Goal: Task Accomplishment & Management: Manage account settings

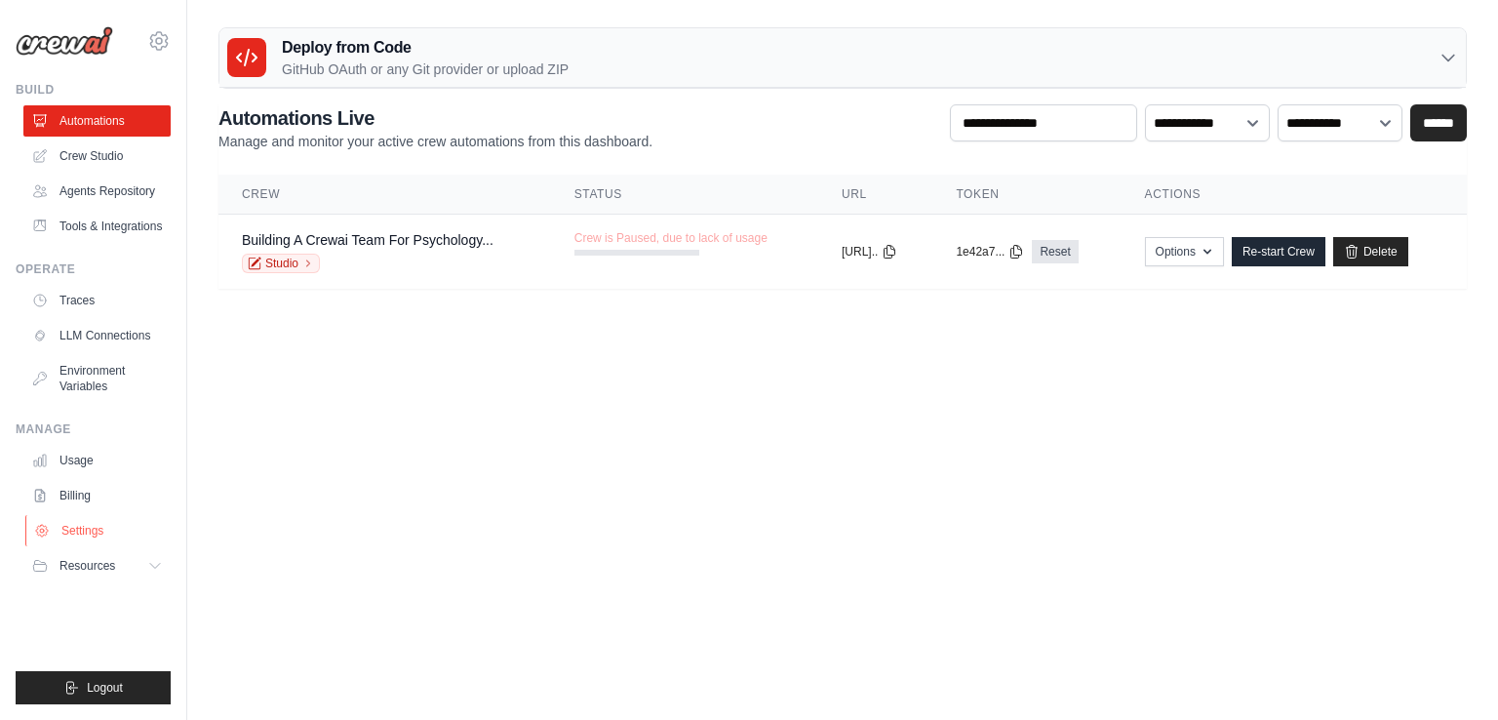
click at [100, 533] on link "Settings" at bounding box center [98, 530] width 147 height 31
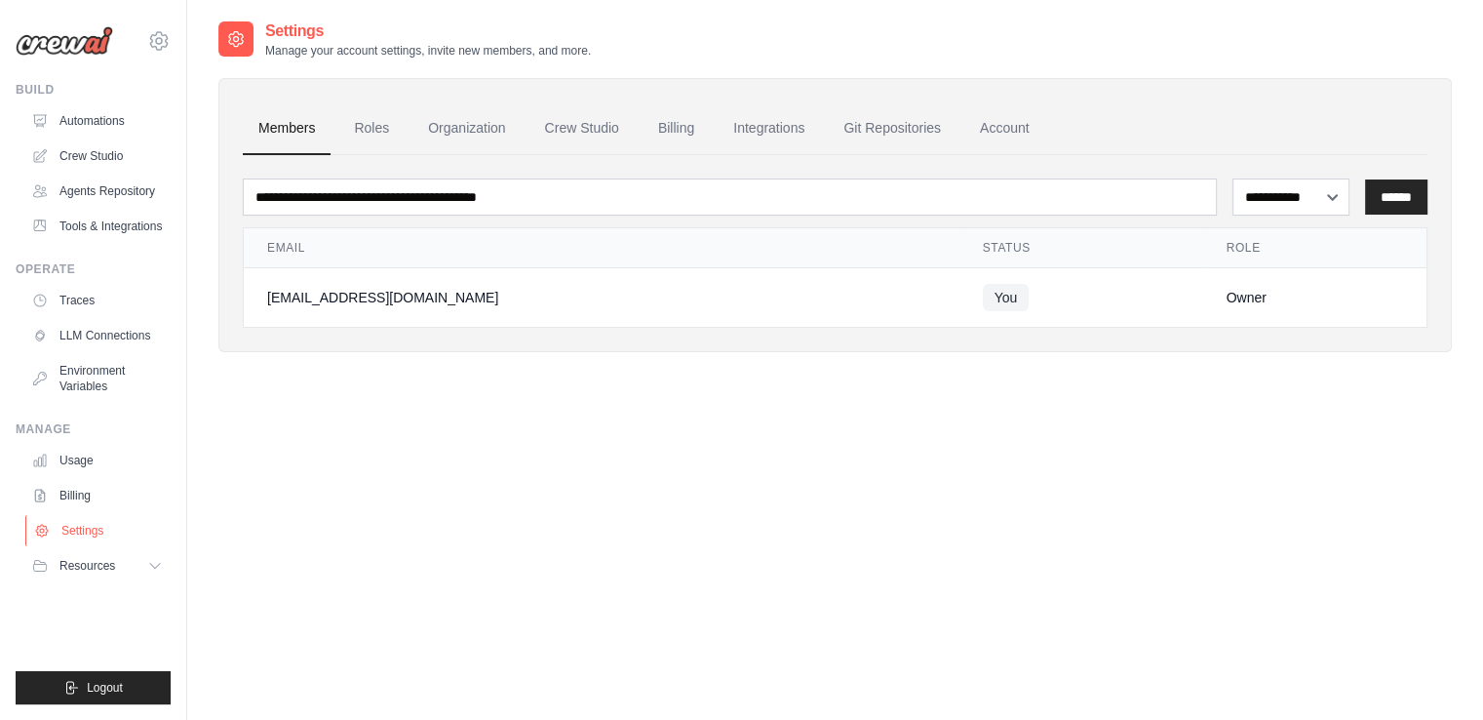
click at [102, 533] on link "Settings" at bounding box center [98, 530] width 147 height 31
click at [62, 527] on link "Settings" at bounding box center [98, 530] width 147 height 31
click at [130, 572] on button "Resources" at bounding box center [98, 565] width 147 height 31
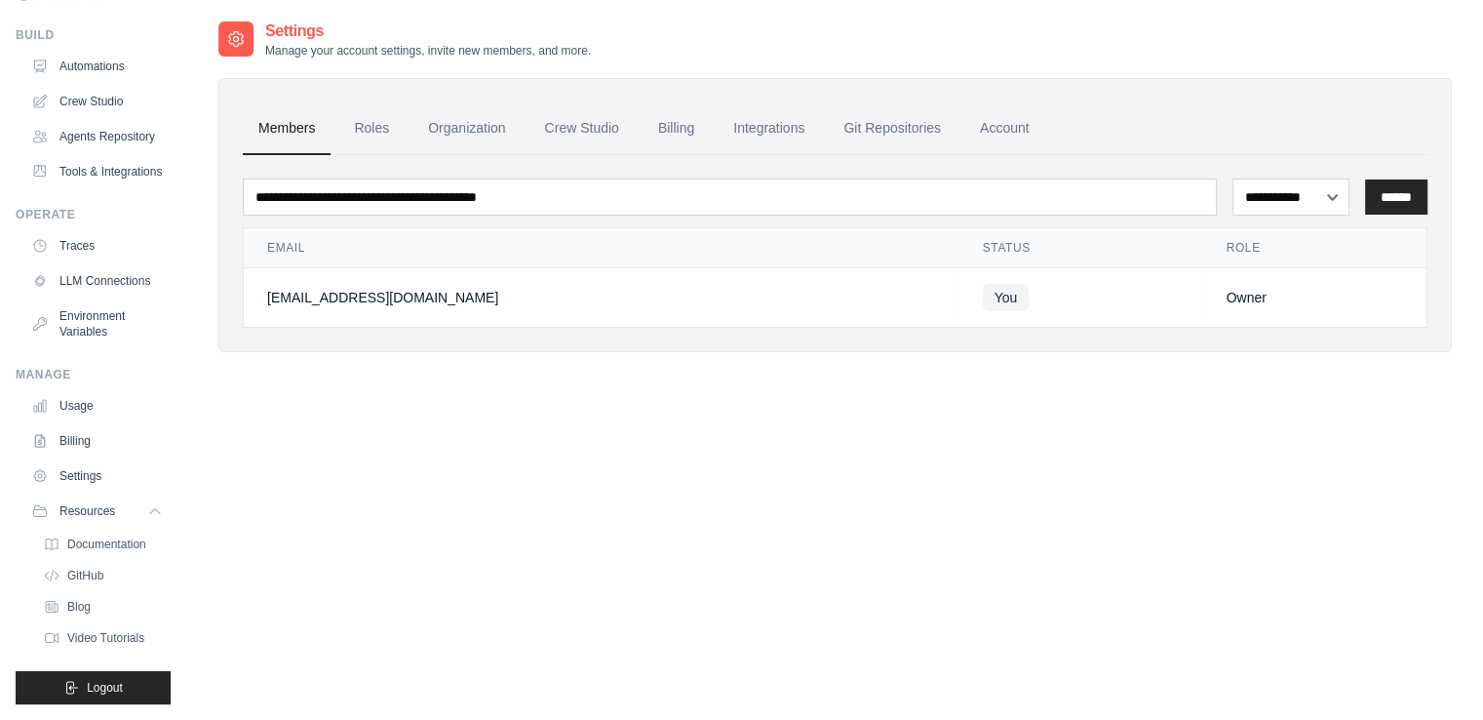
scroll to position [101, 0]
click at [664, 129] on link "Billing" at bounding box center [675, 128] width 67 height 53
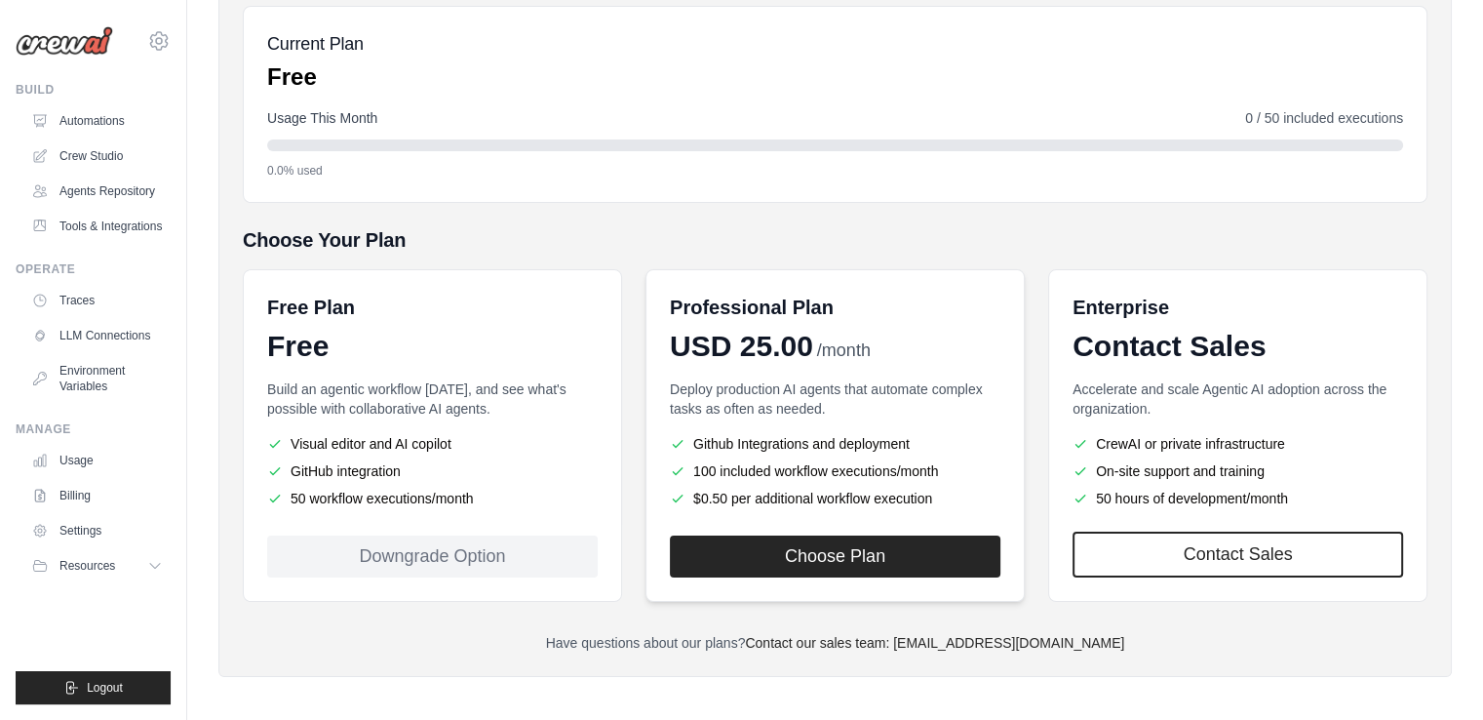
scroll to position [225, 0]
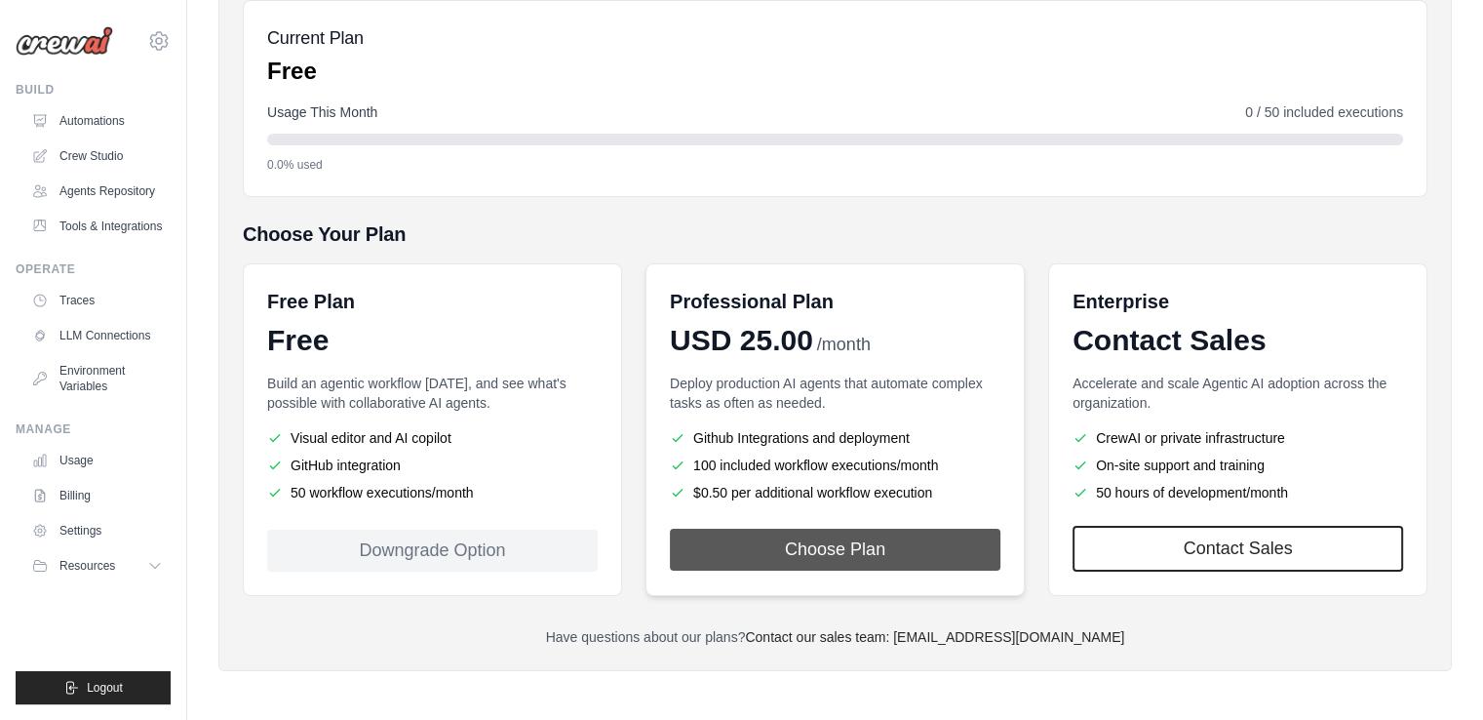
click at [870, 557] on button "Choose Plan" at bounding box center [835, 549] width 331 height 42
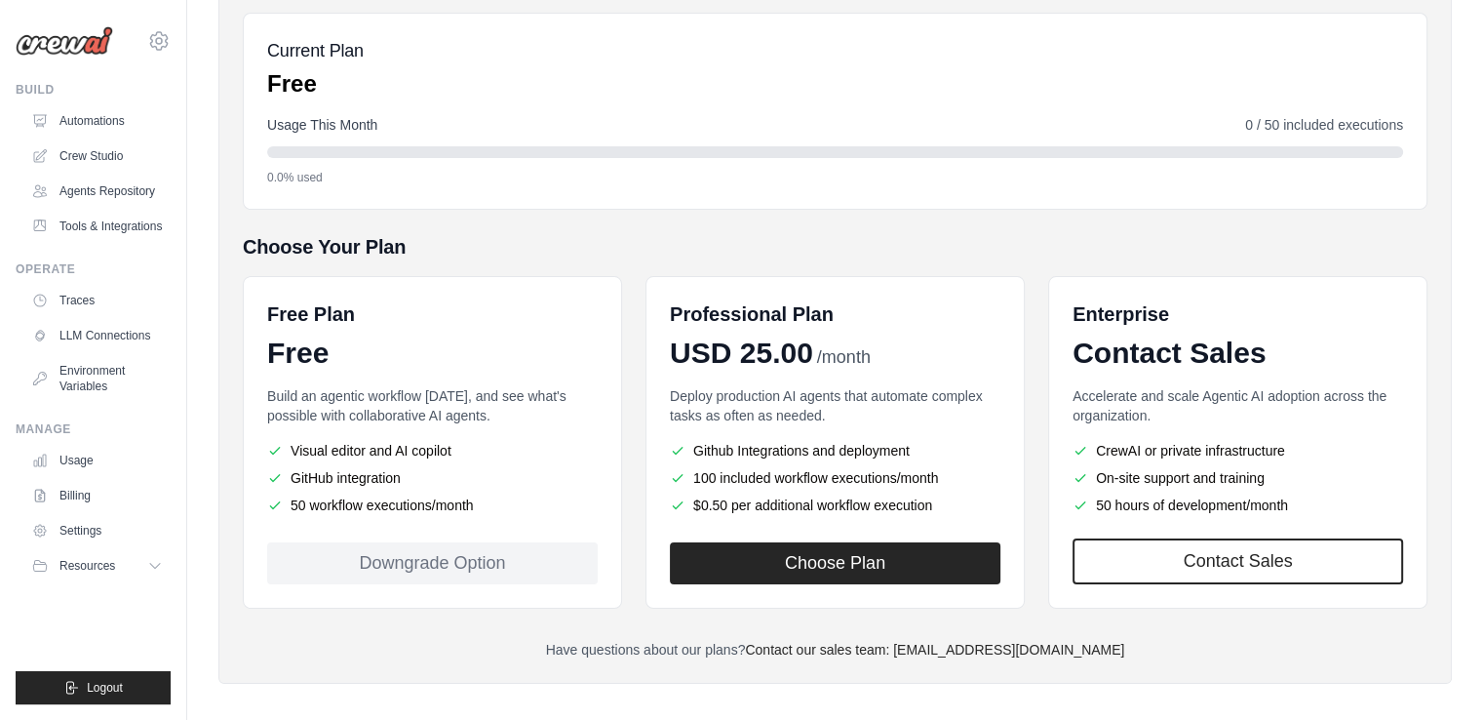
scroll to position [225, 0]
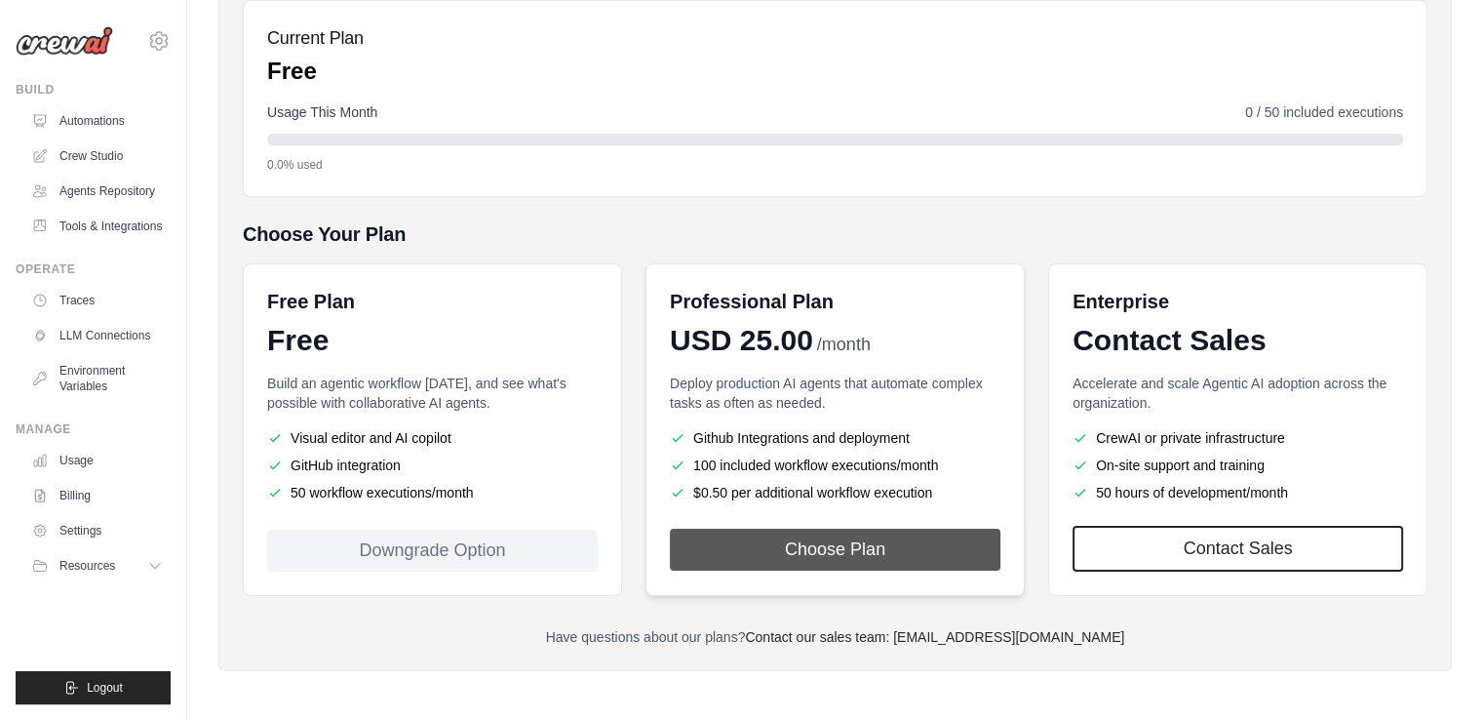
click at [780, 544] on button "Choose Plan" at bounding box center [835, 549] width 331 height 42
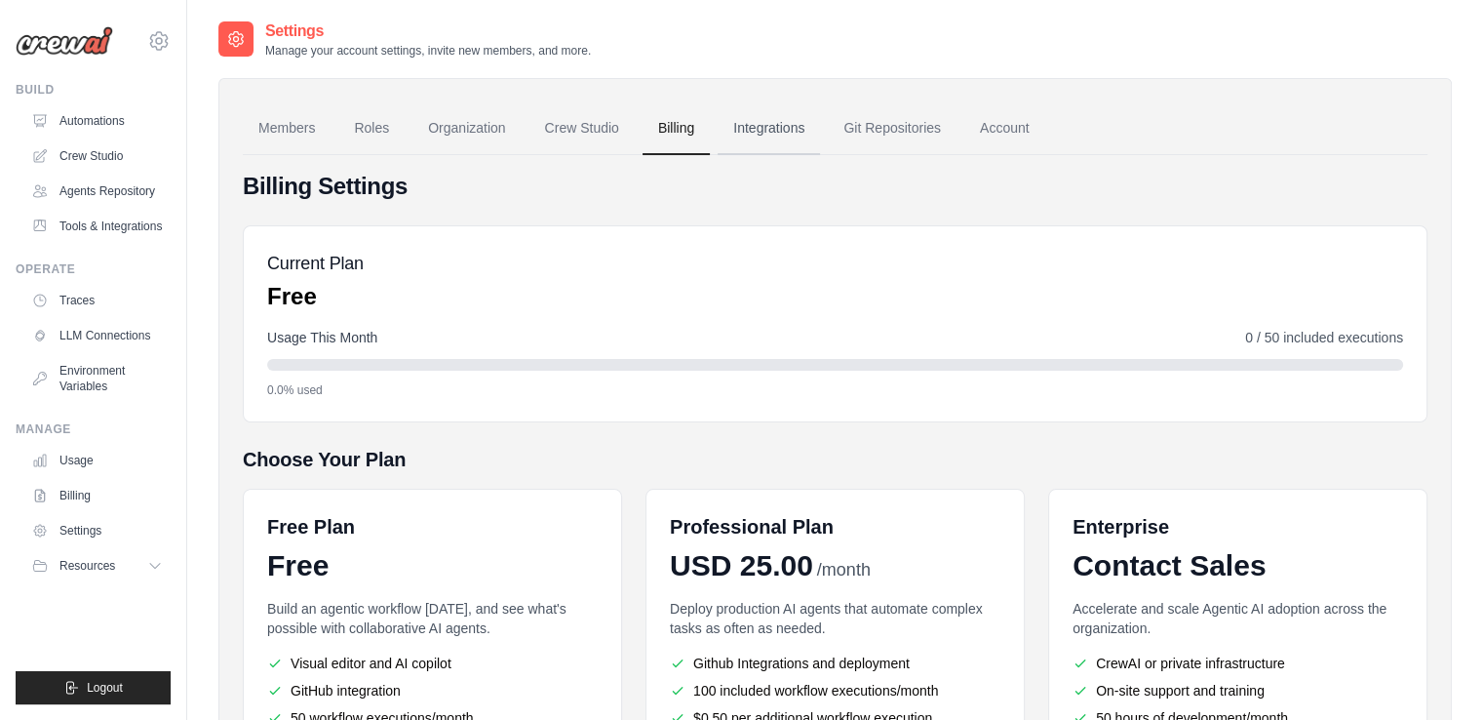
click at [764, 123] on link "Integrations" at bounding box center [769, 128] width 102 height 53
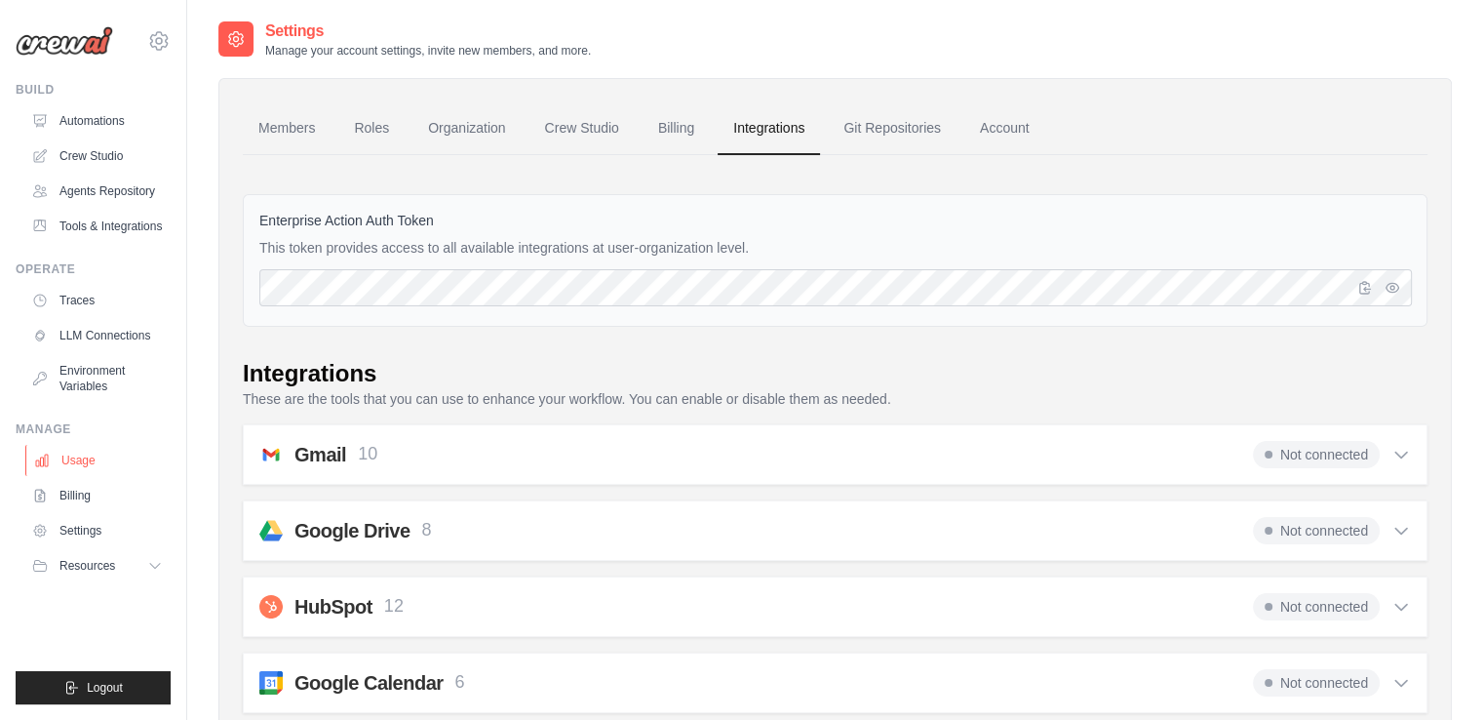
click at [82, 456] on link "Usage" at bounding box center [98, 460] width 147 height 31
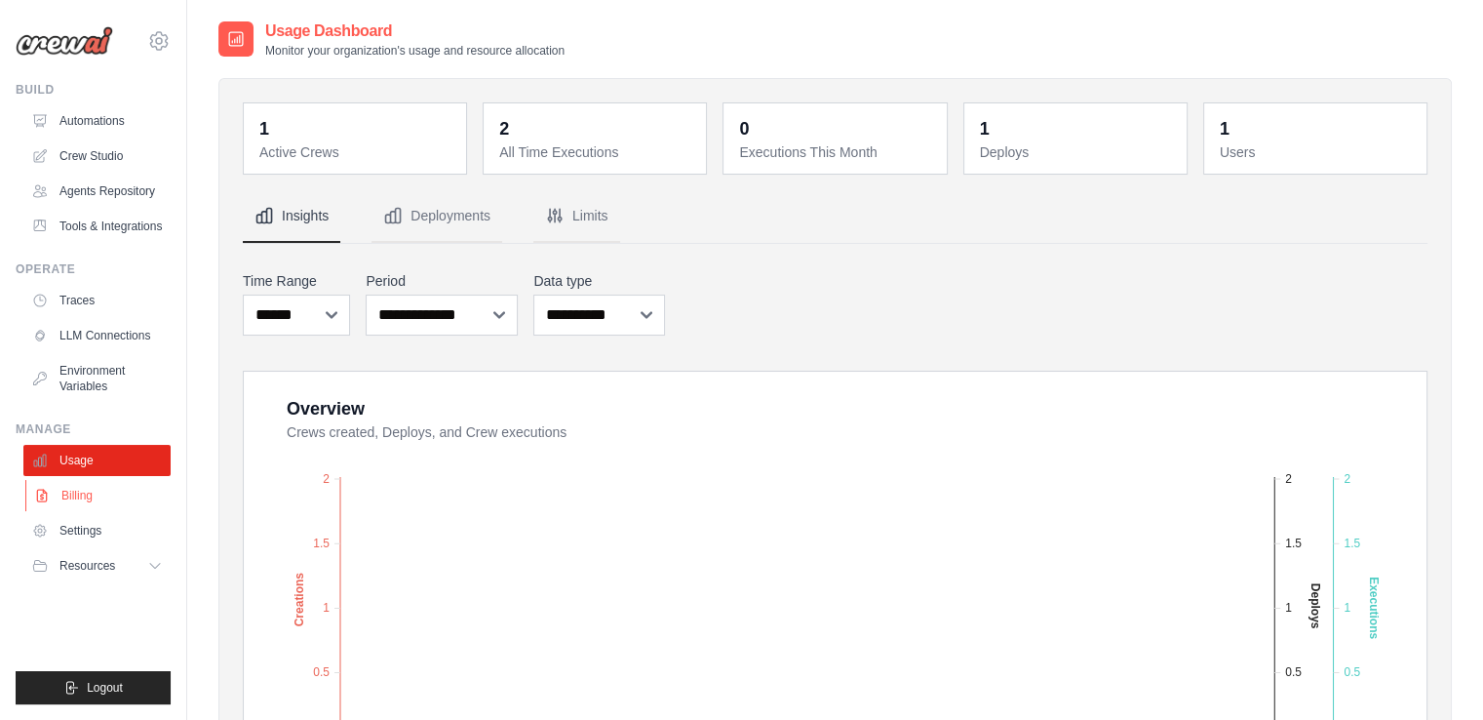
click at [73, 499] on link "Billing" at bounding box center [98, 495] width 147 height 31
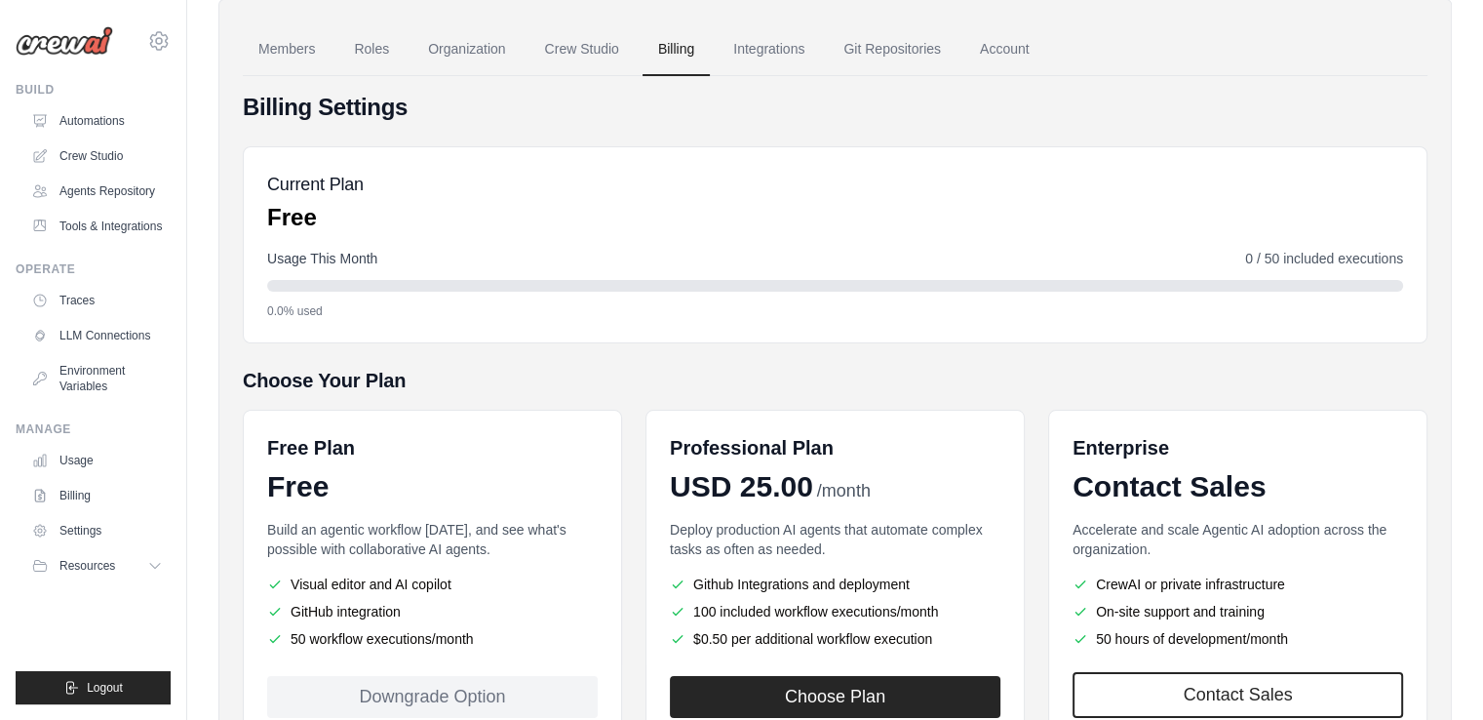
scroll to position [195, 0]
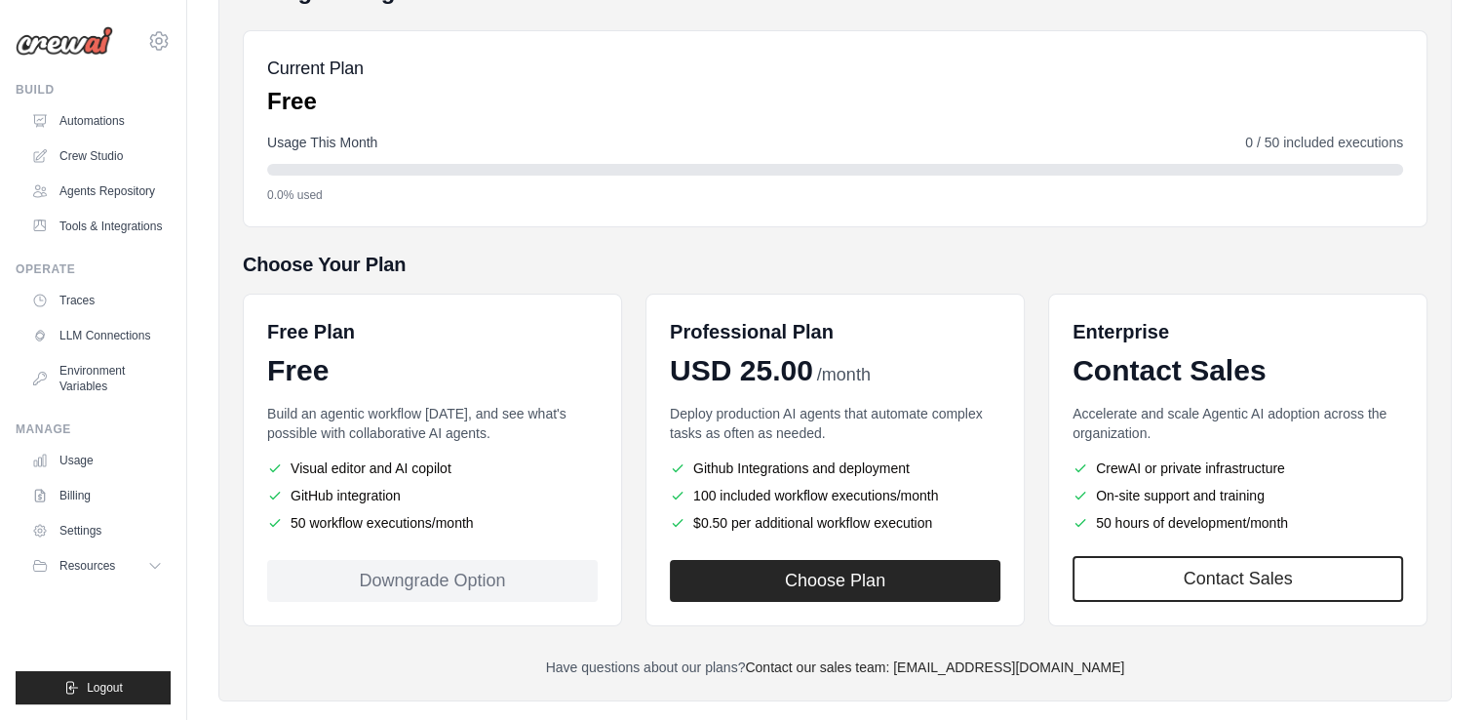
click at [433, 577] on div "Downgrade Option" at bounding box center [432, 581] width 331 height 42
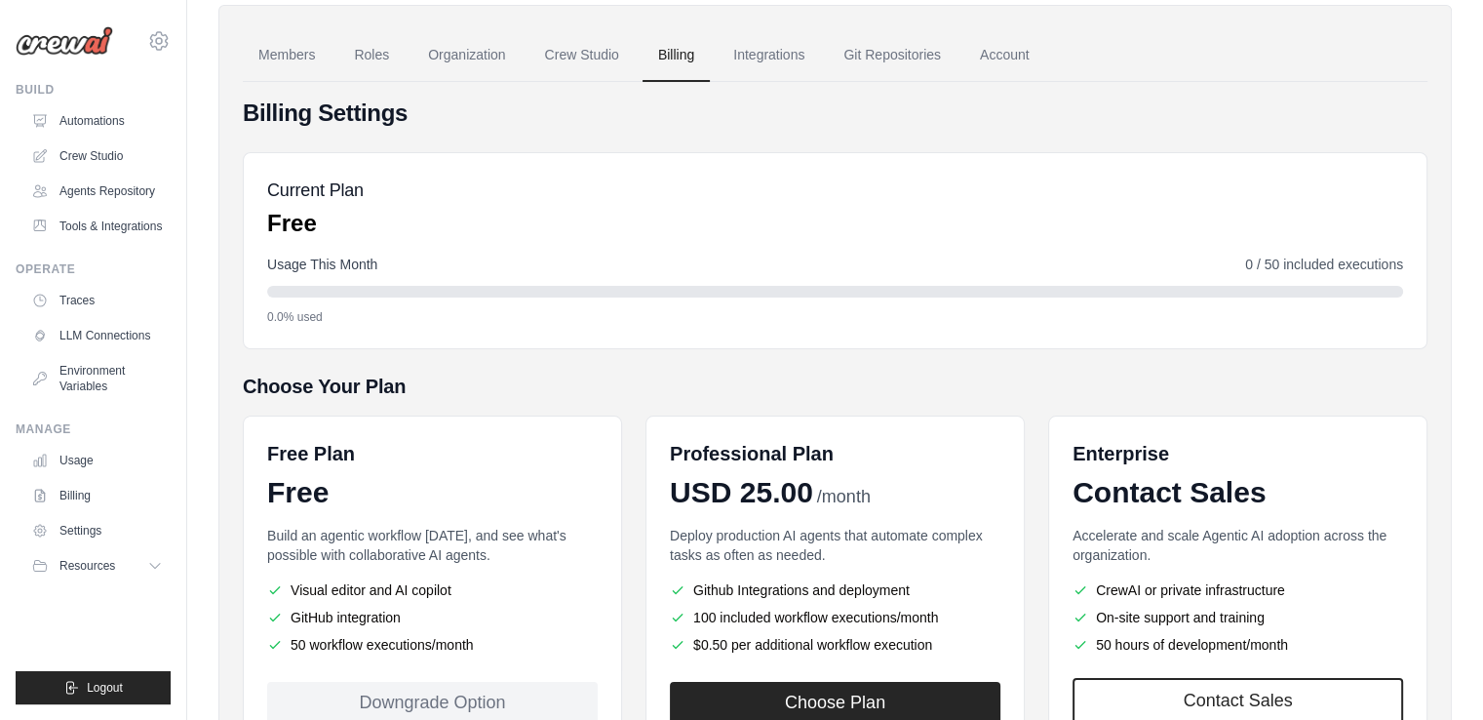
scroll to position [0, 0]
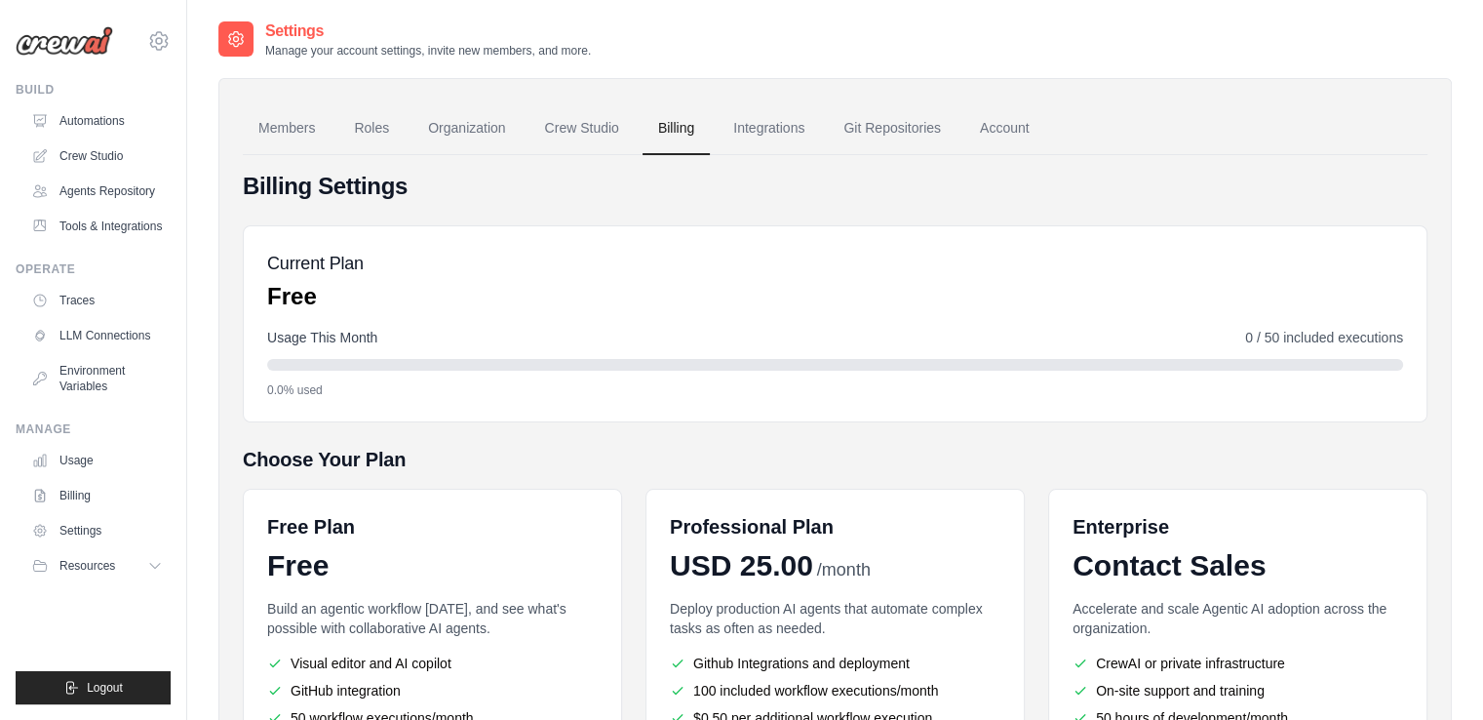
click at [310, 274] on h5 "Current Plan" at bounding box center [315, 263] width 97 height 27
click at [311, 343] on span "Usage This Month" at bounding box center [322, 337] width 110 height 19
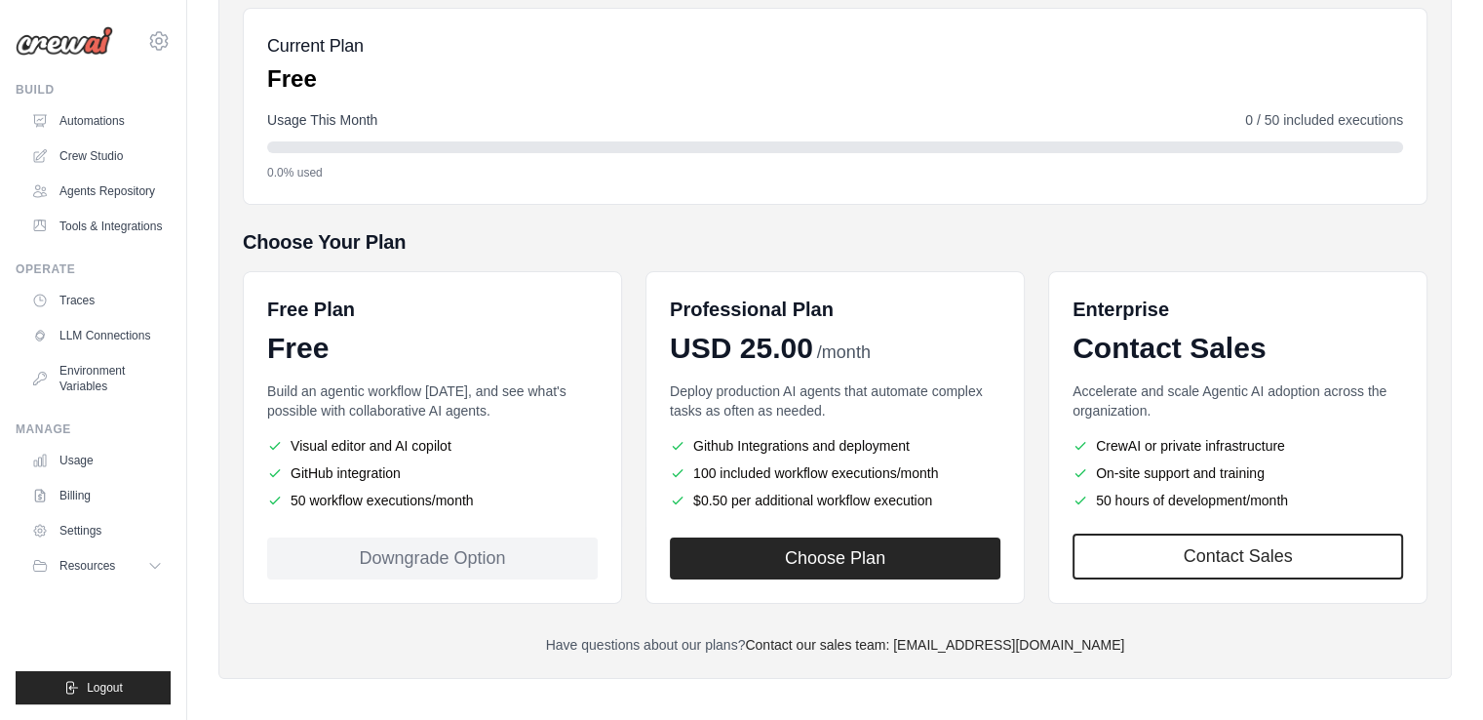
scroll to position [225, 0]
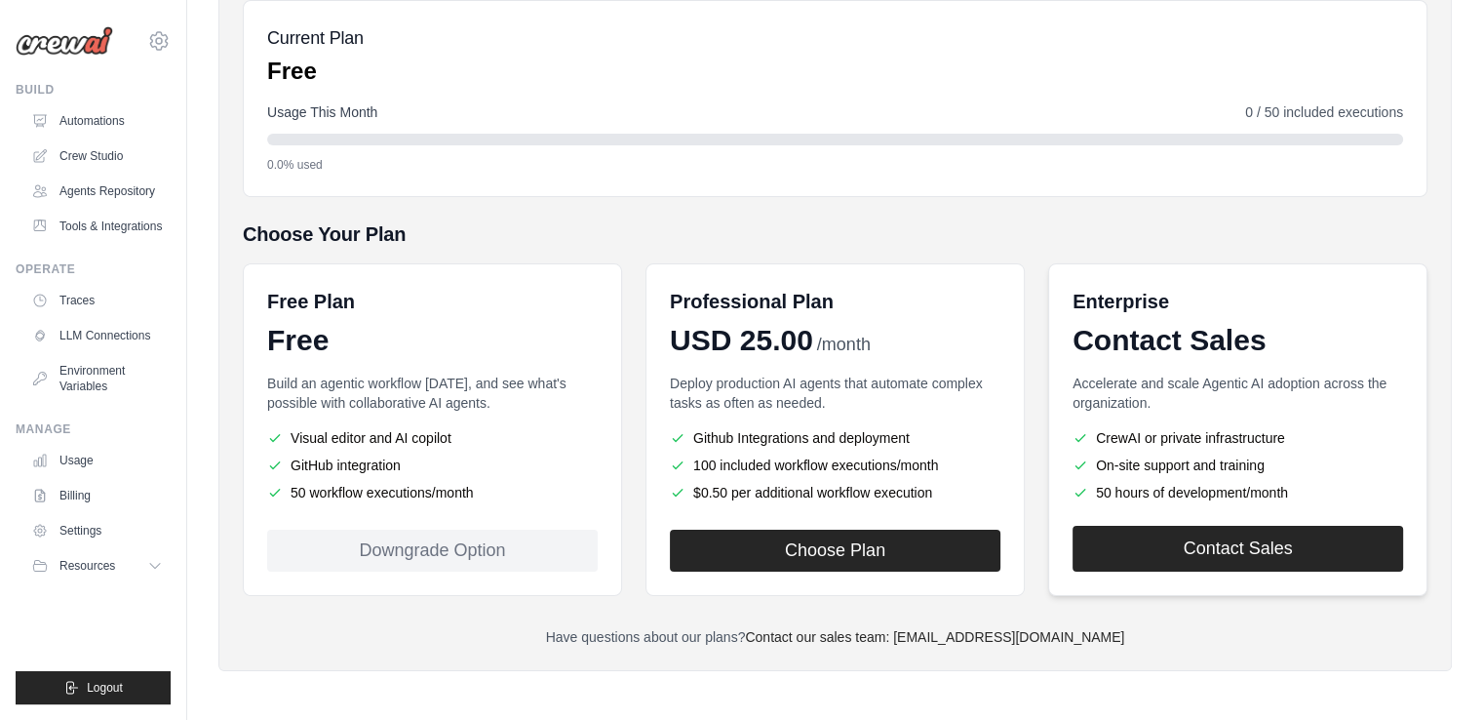
click at [1241, 541] on link "Contact Sales" at bounding box center [1237, 549] width 331 height 46
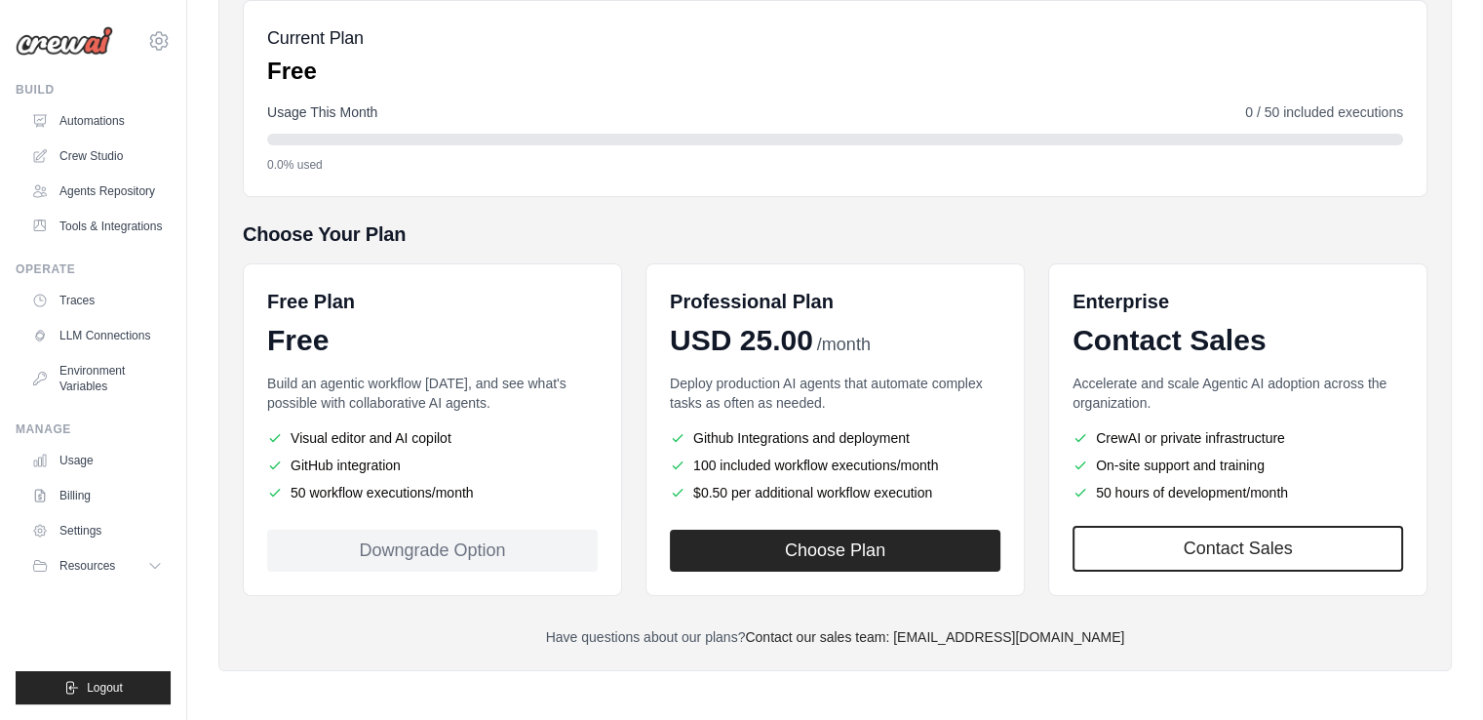
drag, startPoint x: 708, startPoint y: 747, endPoint x: 850, endPoint y: 659, distance: 167.2
drag, startPoint x: 850, startPoint y: 659, endPoint x: 710, endPoint y: 687, distance: 143.2
click at [710, 687] on div "Settings Manage your account settings, invite new members, and more. Members Ro…" at bounding box center [834, 248] width 1233 height 908
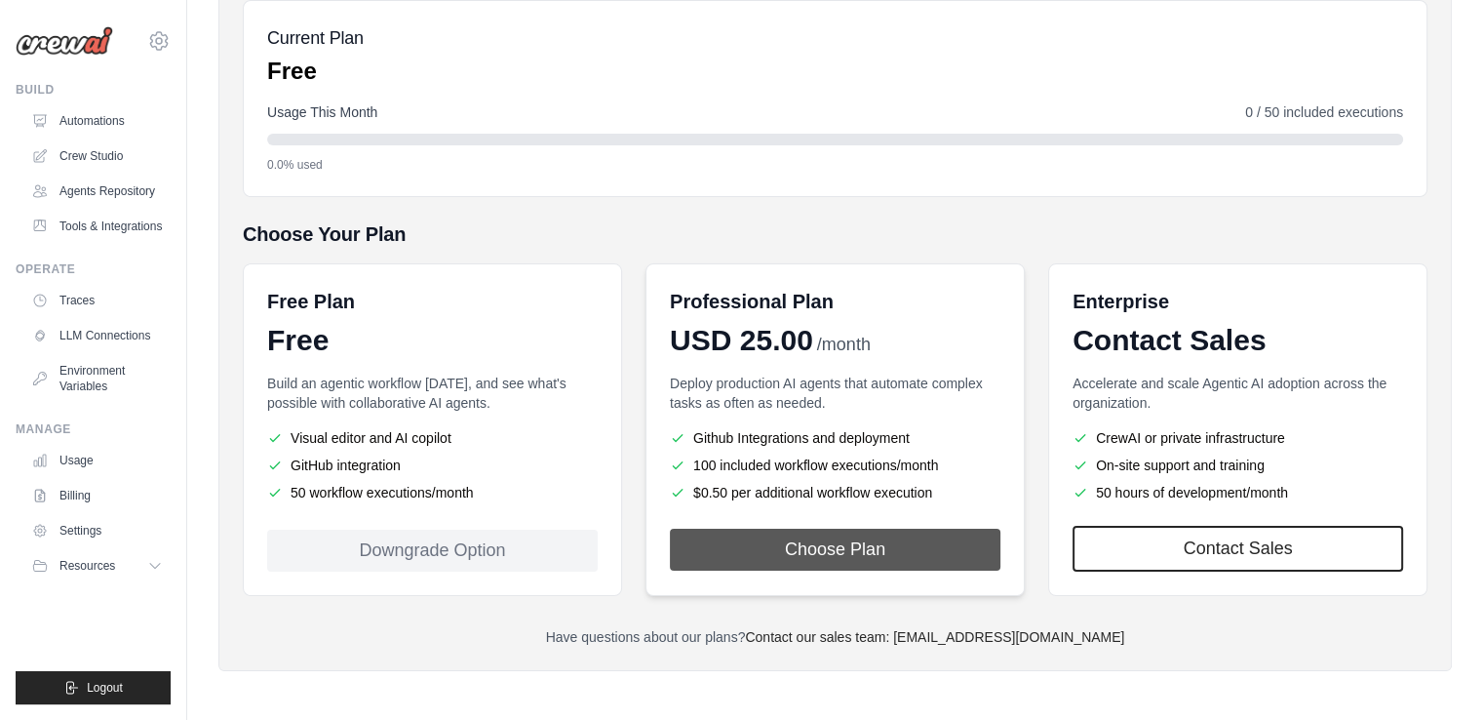
click at [709, 547] on button "Choose Plan" at bounding box center [835, 549] width 331 height 42
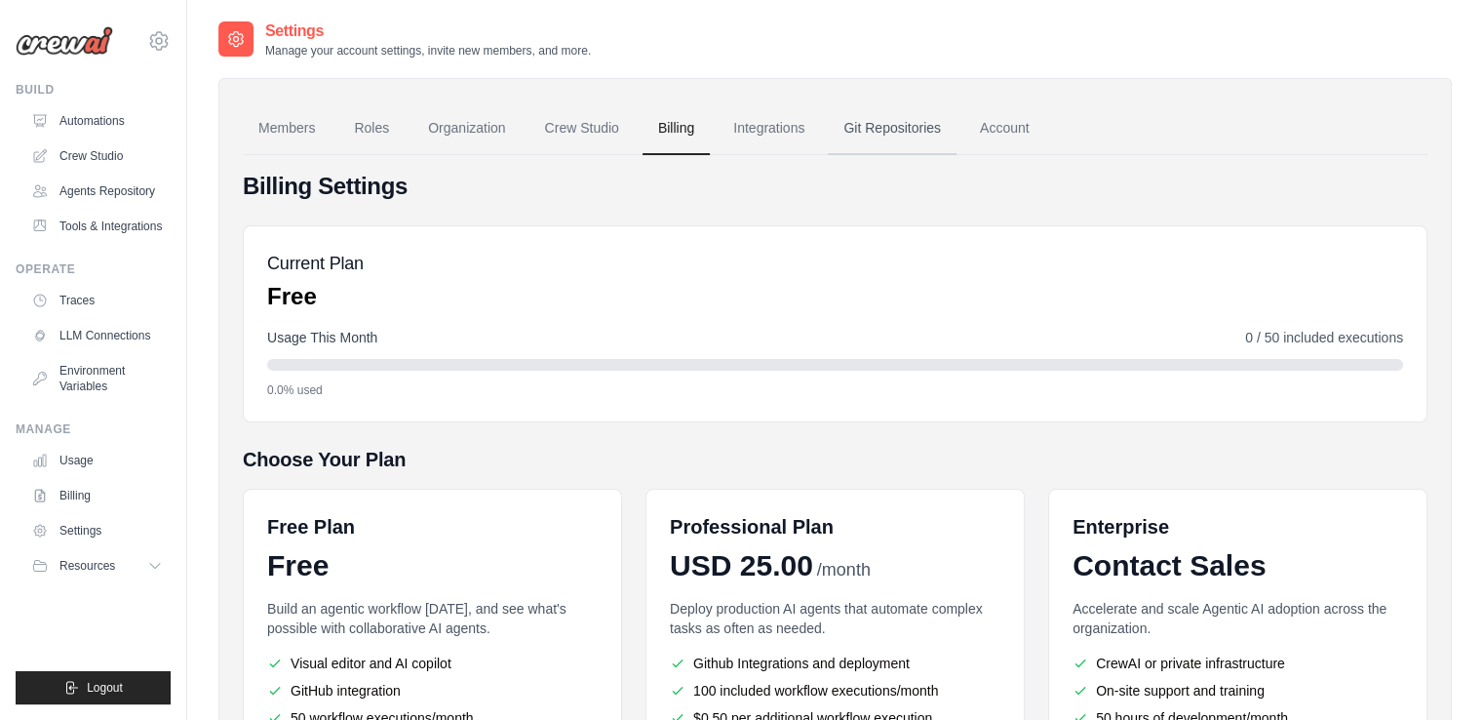
click at [908, 129] on link "Git Repositories" at bounding box center [892, 128] width 129 height 53
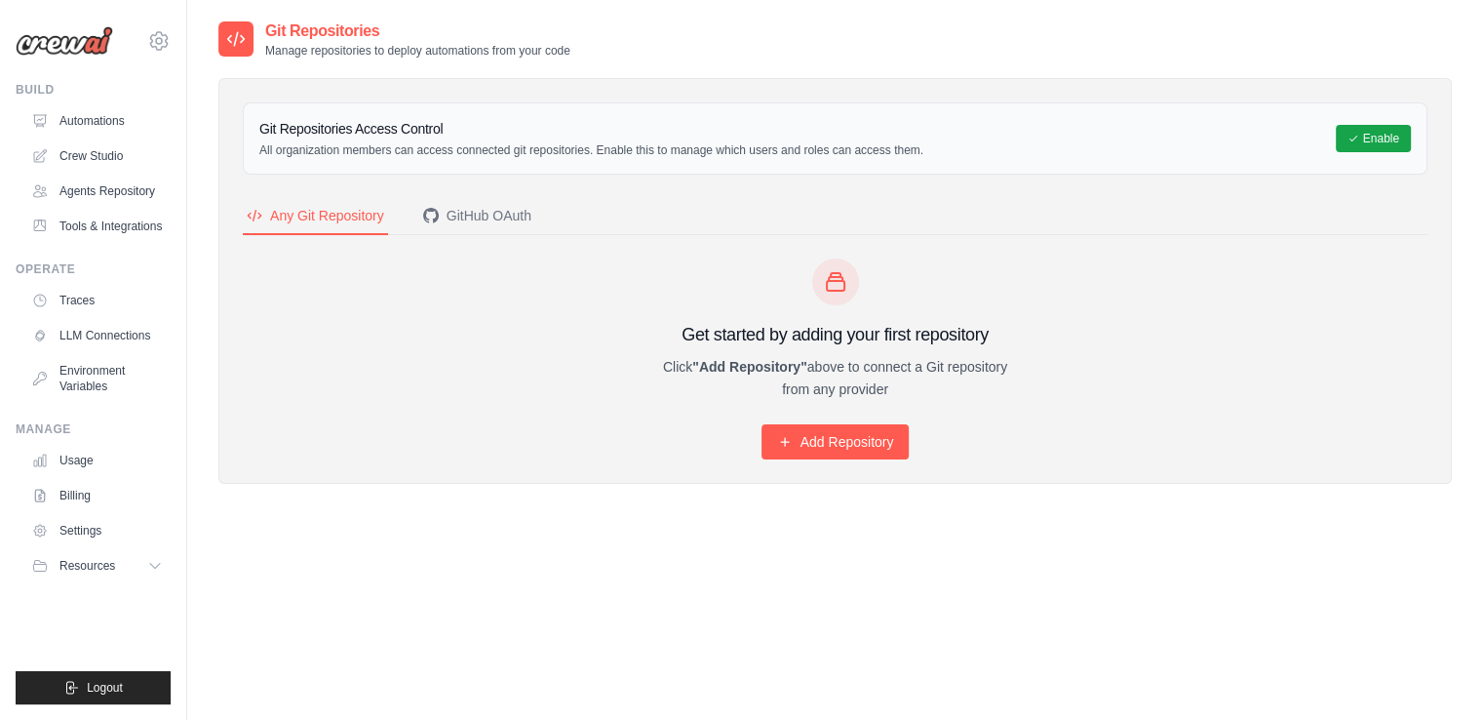
click at [224, 44] on div at bounding box center [235, 38] width 35 height 35
click at [110, 537] on link "Settings" at bounding box center [98, 530] width 147 height 31
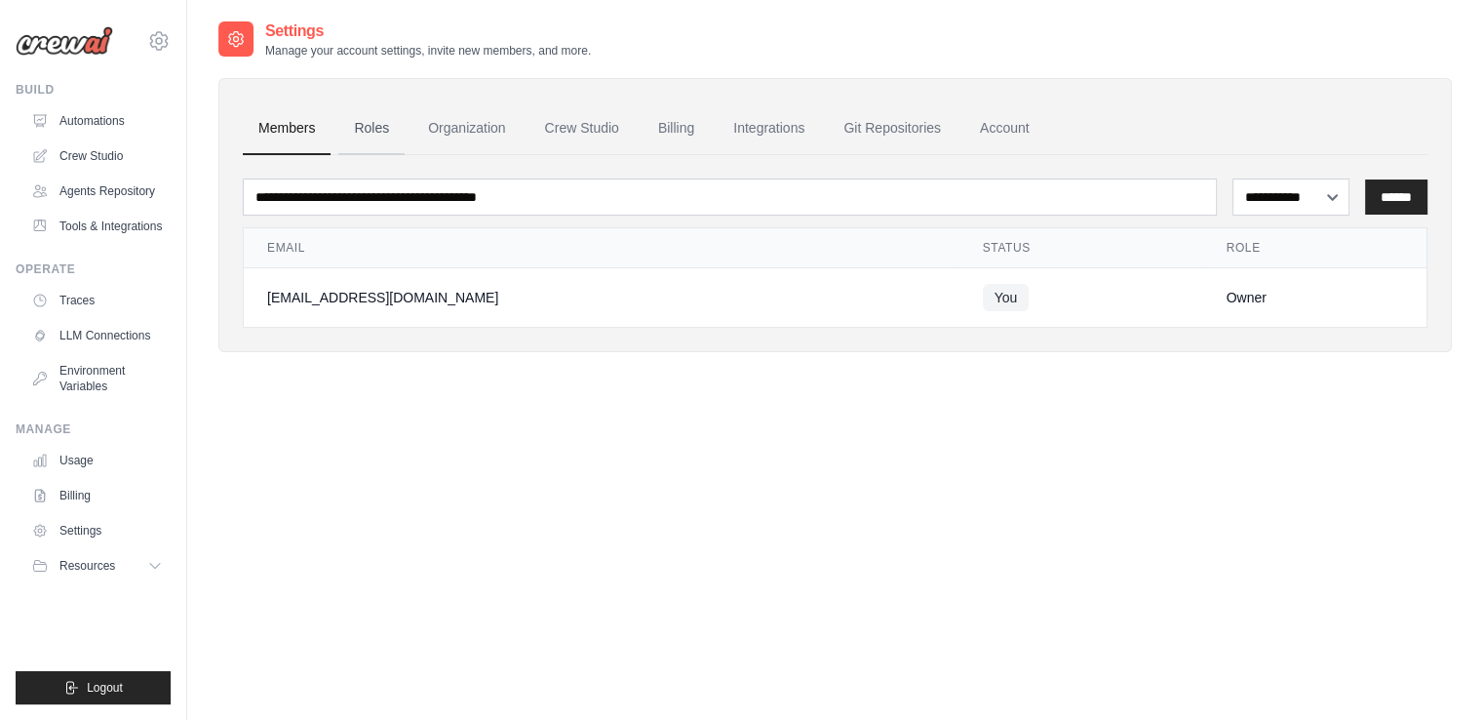
click at [363, 127] on link "Roles" at bounding box center [371, 128] width 66 height 53
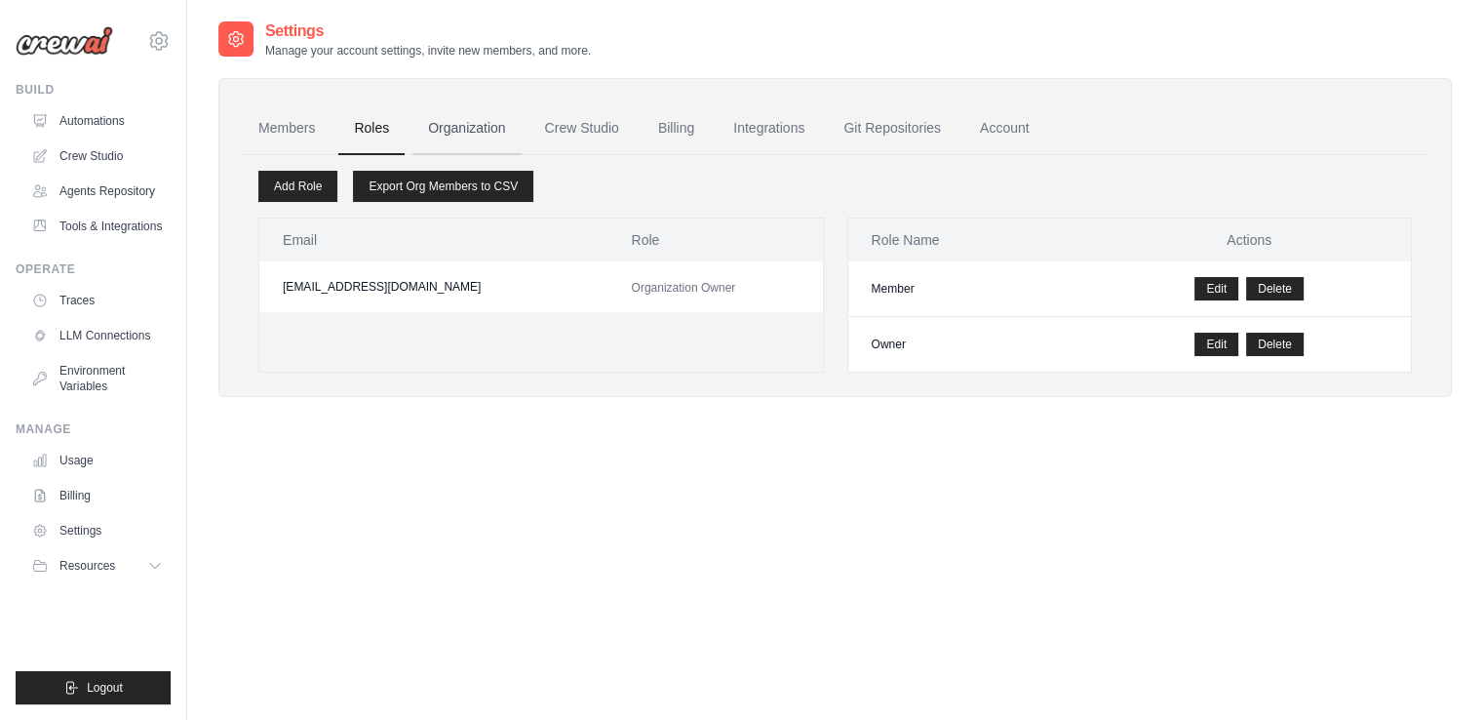
click at [495, 122] on link "Organization" at bounding box center [466, 128] width 108 height 53
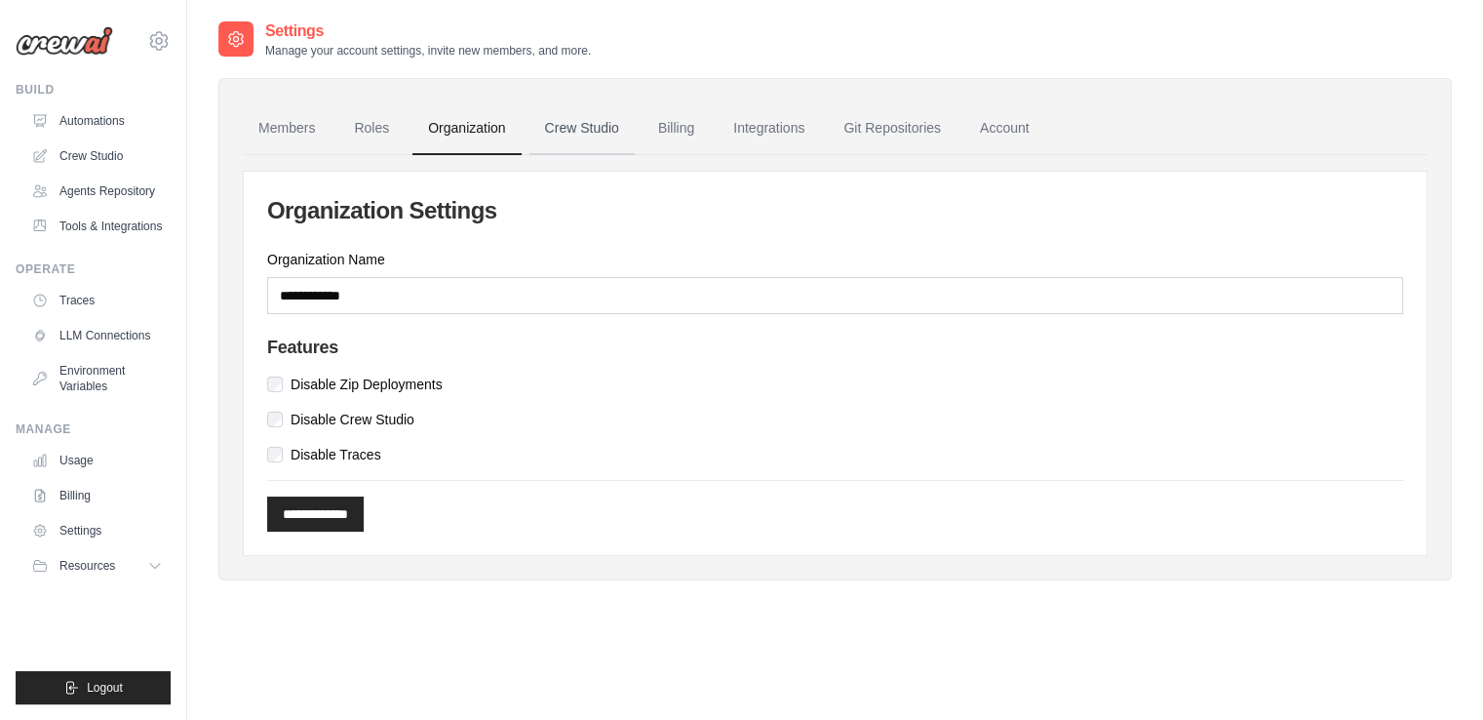
click at [563, 128] on link "Crew Studio" at bounding box center [581, 128] width 105 height 53
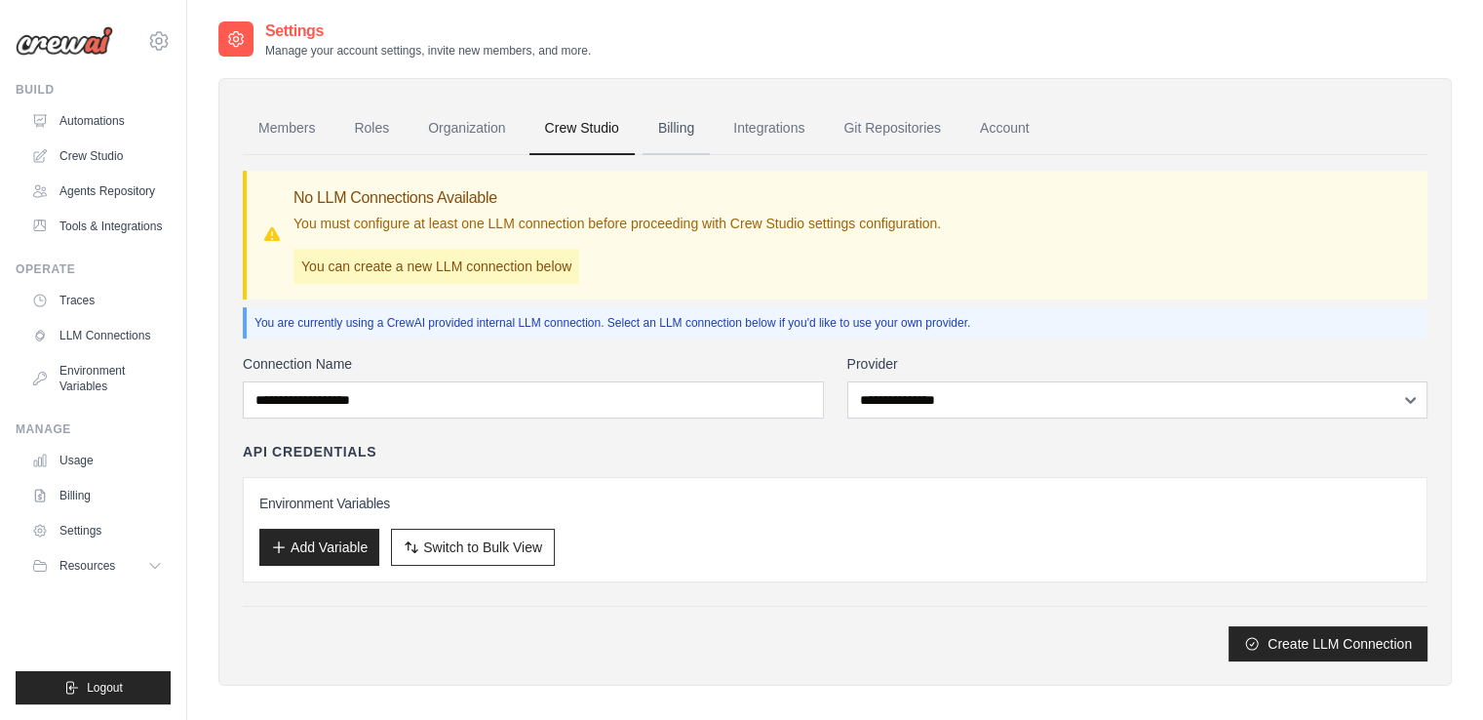
click at [690, 137] on link "Billing" at bounding box center [675, 128] width 67 height 53
